Goal: Use online tool/utility: Utilize a website feature to perform a specific function

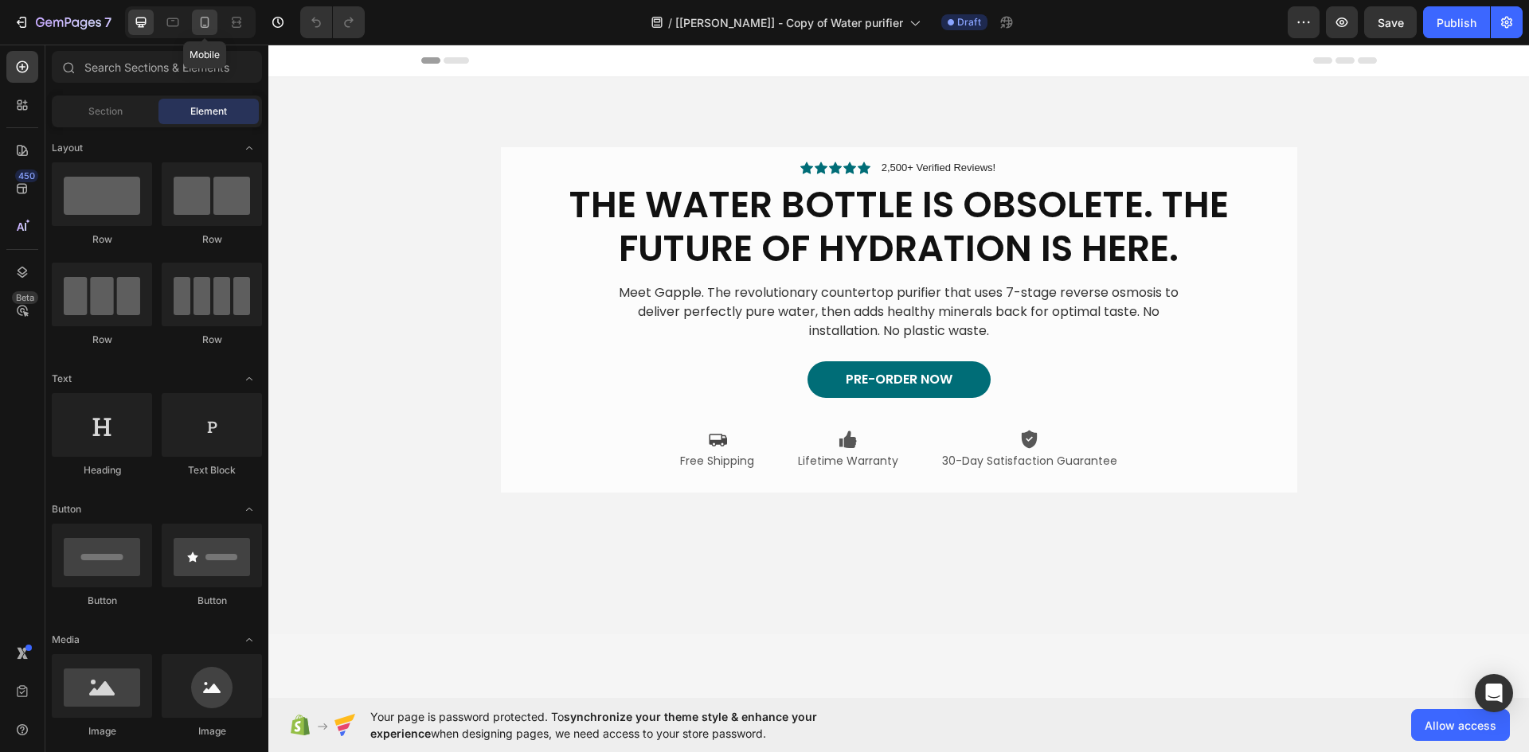
click at [208, 25] on icon at bounding box center [205, 22] width 9 height 11
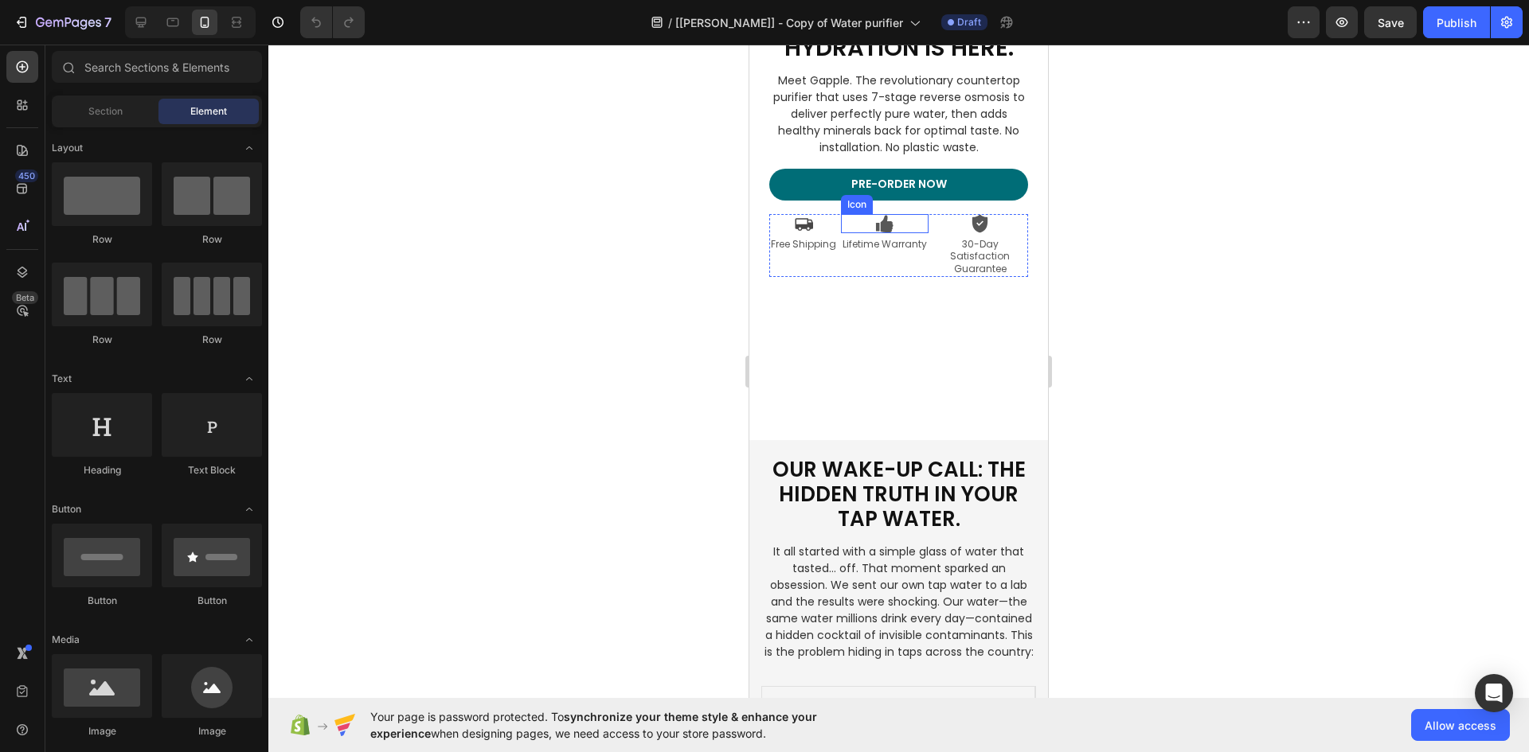
scroll to position [318, 0]
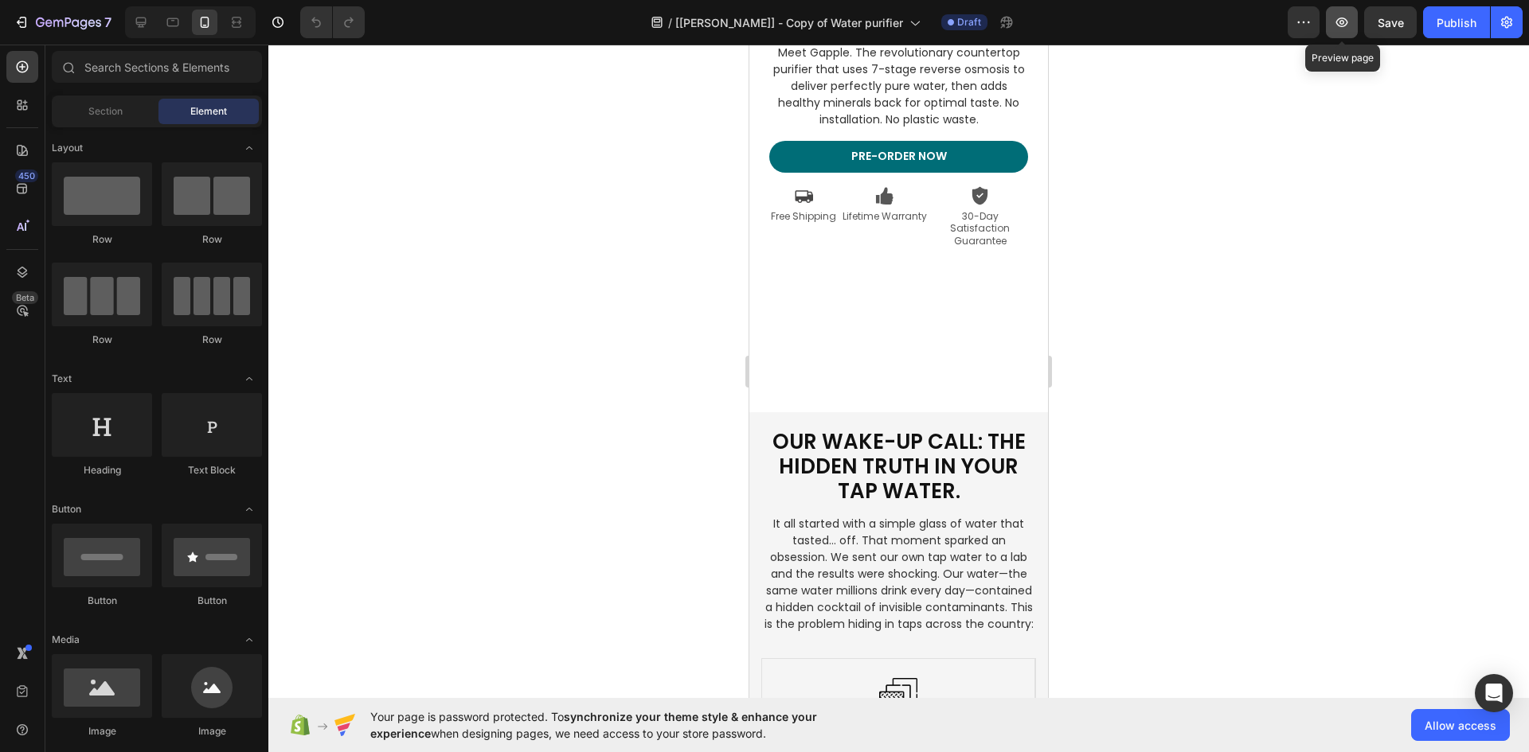
click at [1341, 25] on icon "button" at bounding box center [1342, 22] width 16 height 16
click at [137, 15] on icon at bounding box center [141, 22] width 16 height 16
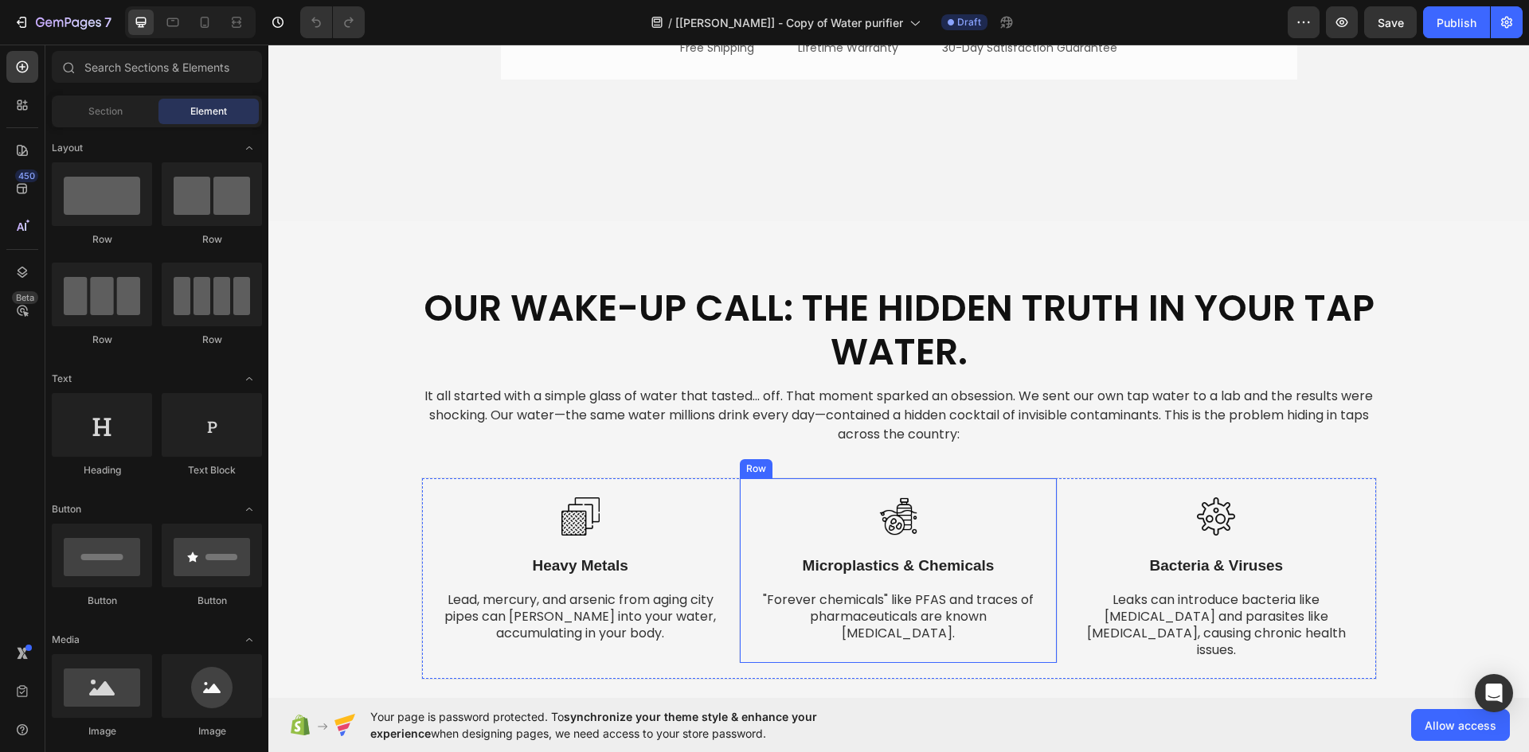
scroll to position [557, 0]
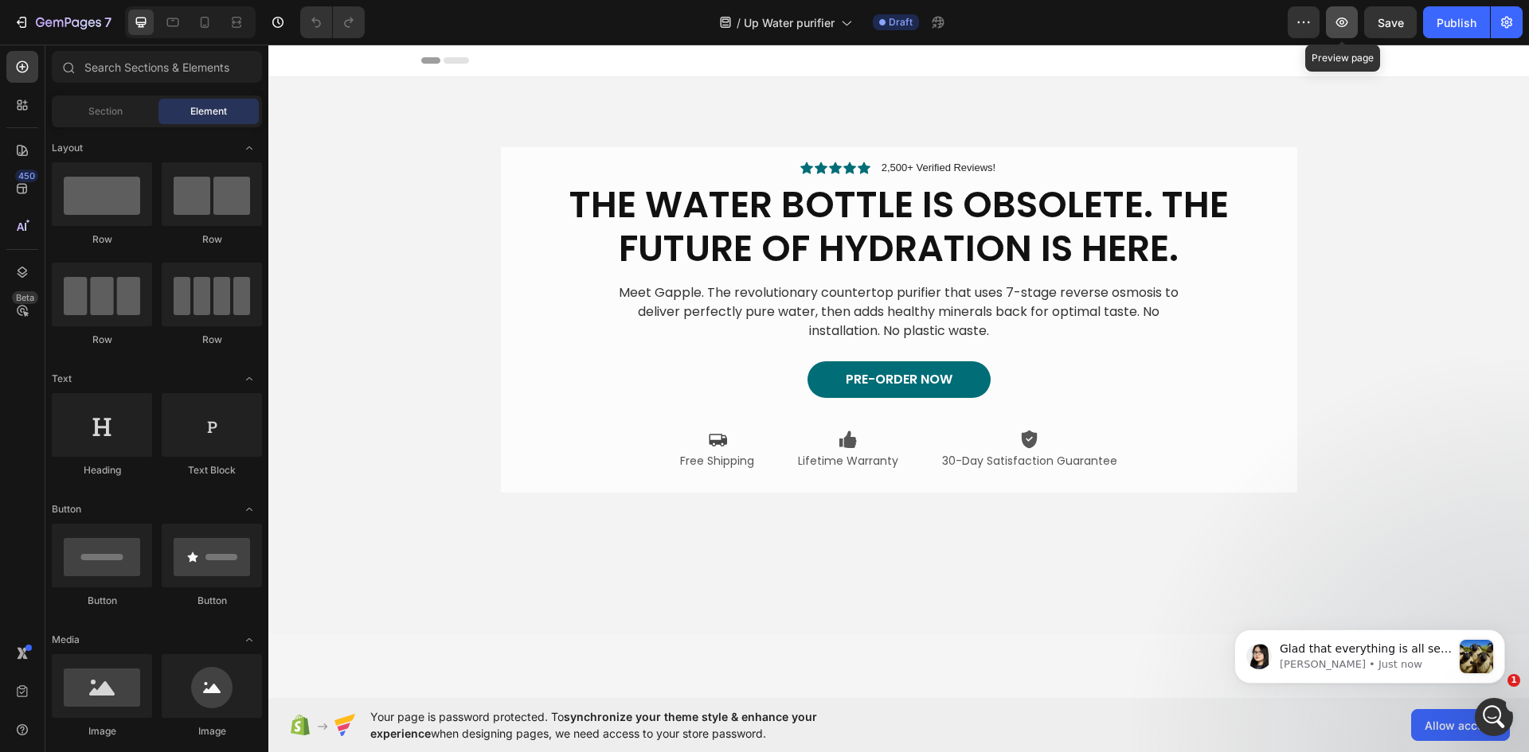
click at [1337, 29] on icon "button" at bounding box center [1342, 22] width 16 height 16
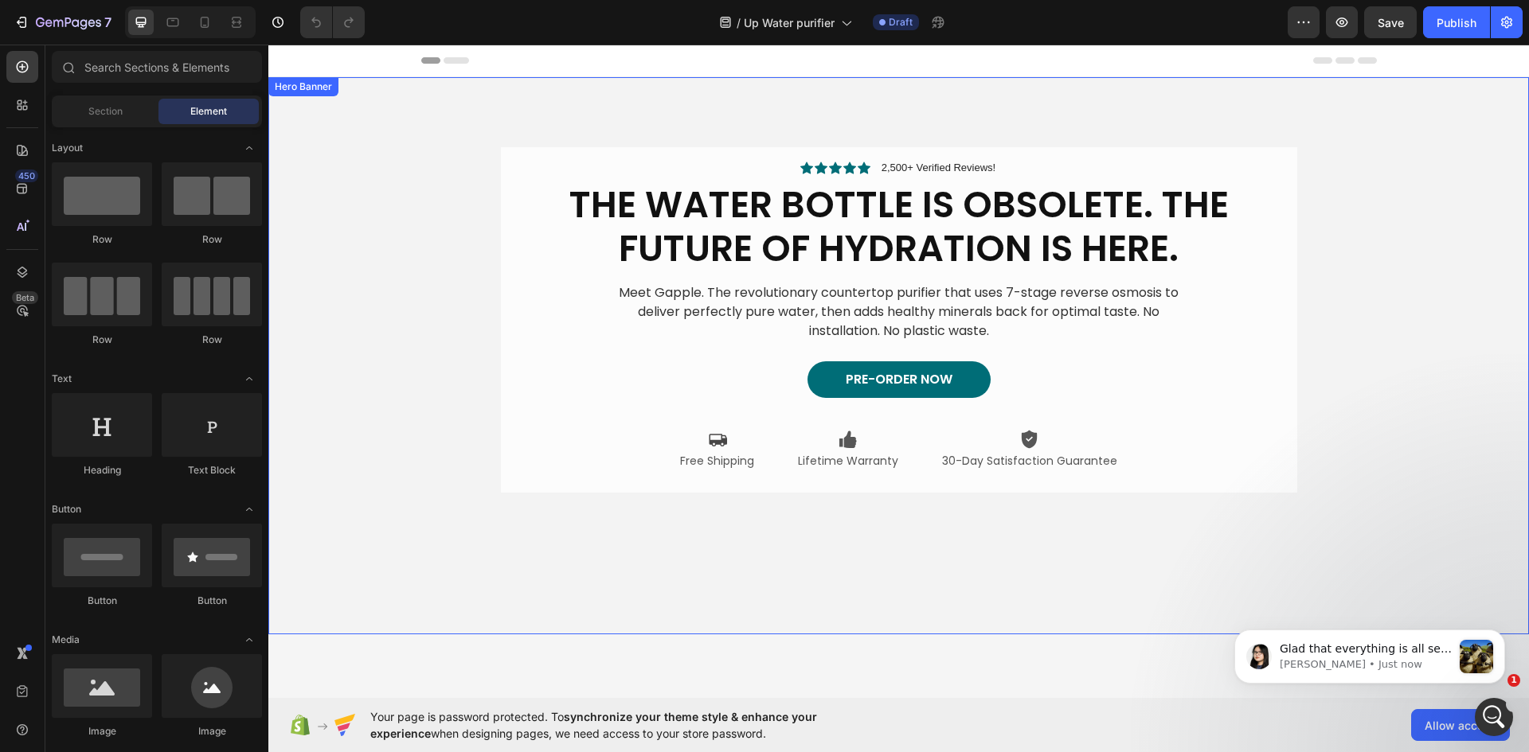
click at [318, 162] on video "Background Image" at bounding box center [898, 392] width 1260 height 631
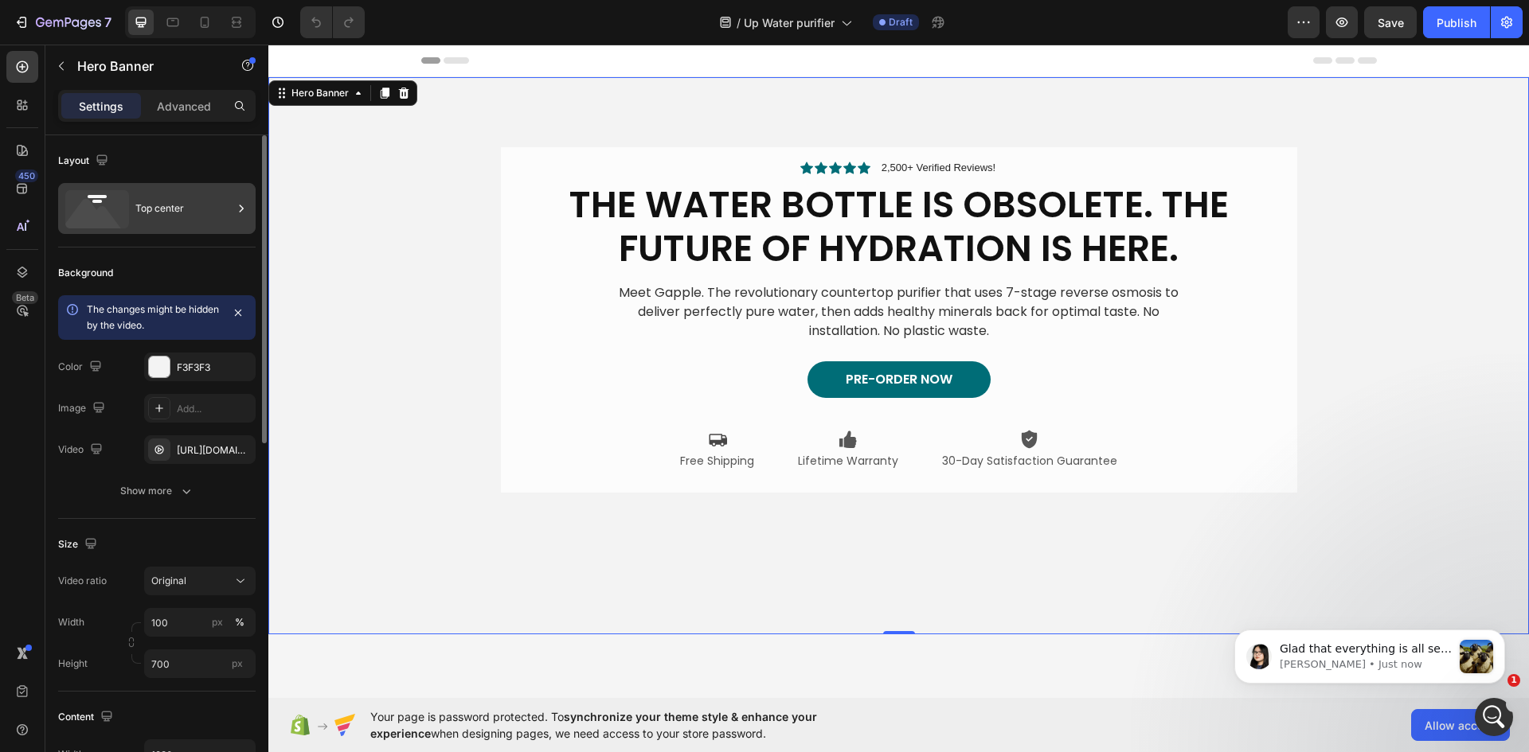
click at [178, 213] on div "Top center" at bounding box center [183, 208] width 97 height 37
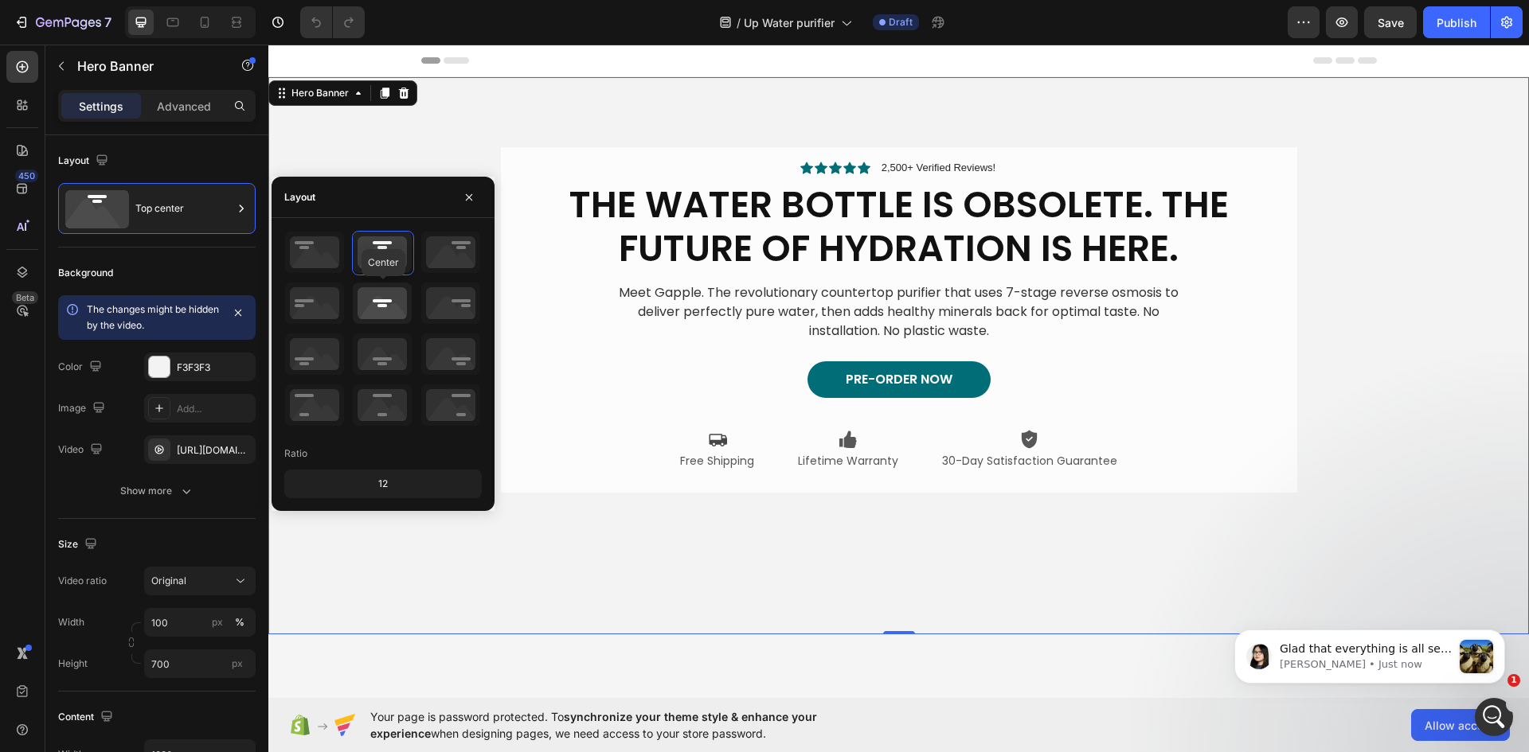
click at [375, 309] on icon at bounding box center [382, 303] width 59 height 41
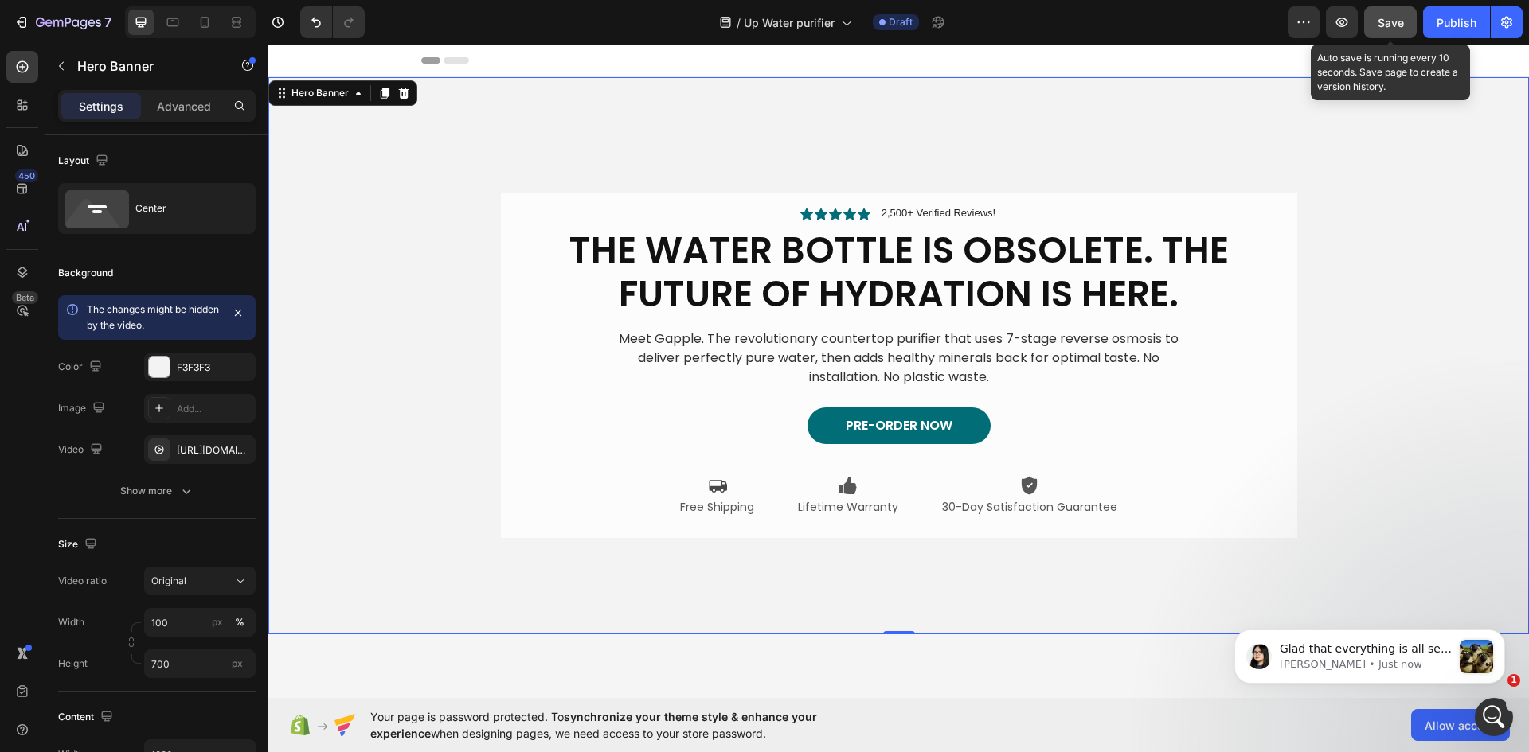
click at [1392, 23] on span "Save" at bounding box center [1390, 23] width 26 height 14
